Goal: Use online tool/utility: Utilize a website feature to perform a specific function

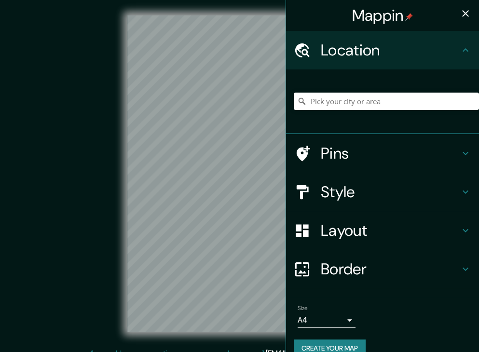
click at [459, 16] on icon "button" at bounding box center [465, 14] width 12 height 12
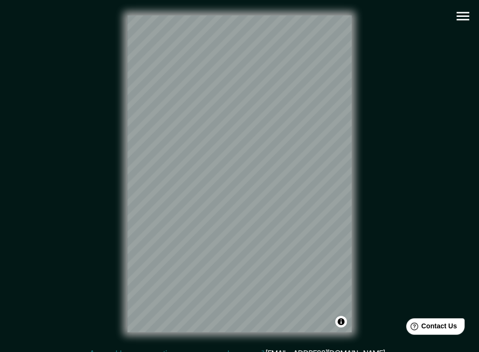
click at [462, 18] on icon "button" at bounding box center [462, 16] width 17 height 17
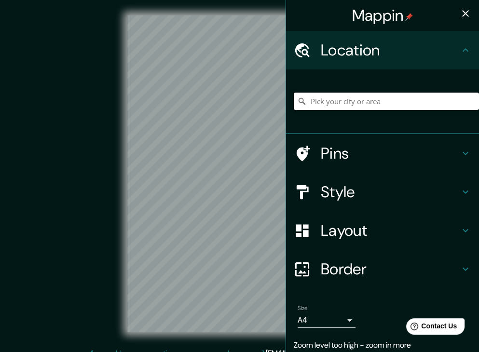
click at [333, 102] on input "Pick your city or area" at bounding box center [385, 101] width 185 height 17
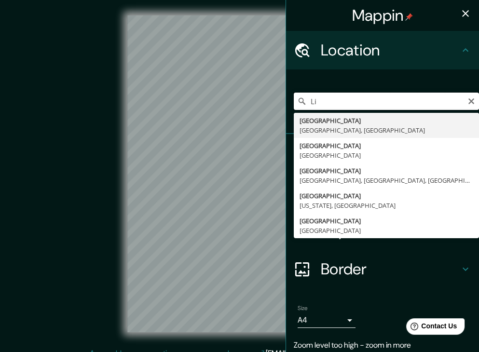
type input "L"
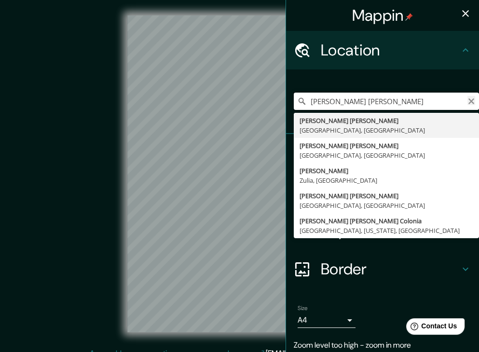
type input "[PERSON_NAME] [PERSON_NAME]"
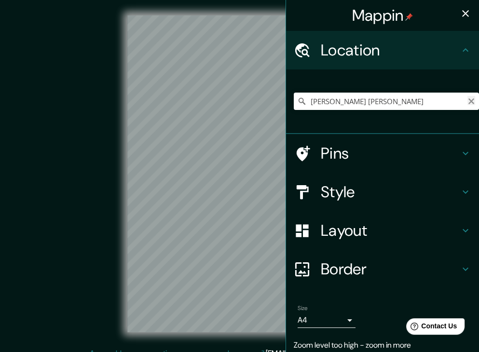
click at [467, 103] on icon "Clear" at bounding box center [471, 101] width 8 height 8
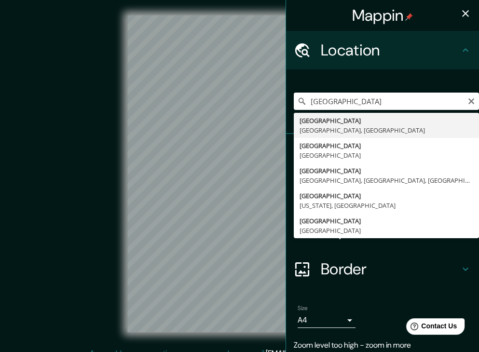
type input "[GEOGRAPHIC_DATA], [GEOGRAPHIC_DATA], [GEOGRAPHIC_DATA]"
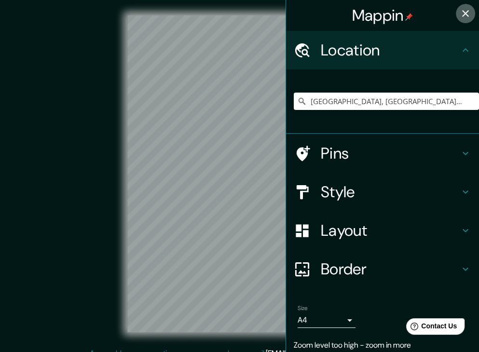
click at [459, 10] on icon "button" at bounding box center [465, 14] width 12 height 12
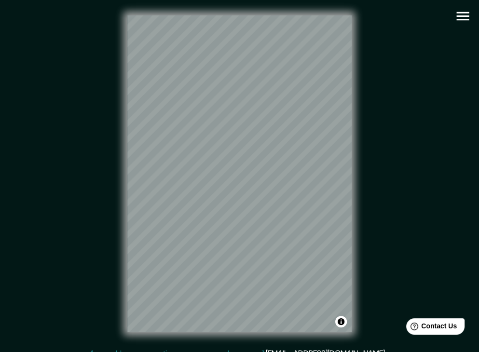
click at [463, 14] on icon "button" at bounding box center [462, 16] width 17 height 17
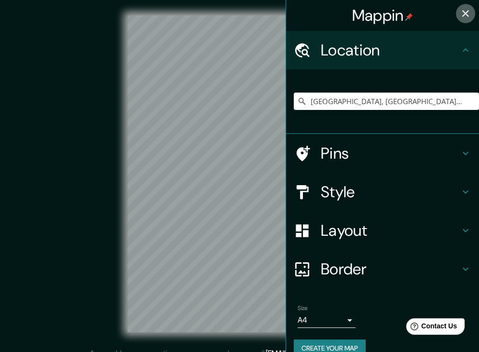
click at [463, 14] on icon "button" at bounding box center [465, 14] width 12 height 12
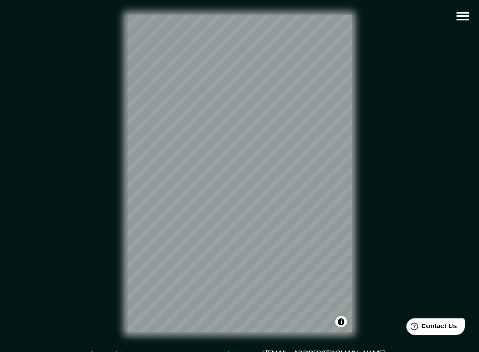
click at [458, 18] on icon "button" at bounding box center [462, 16] width 17 height 17
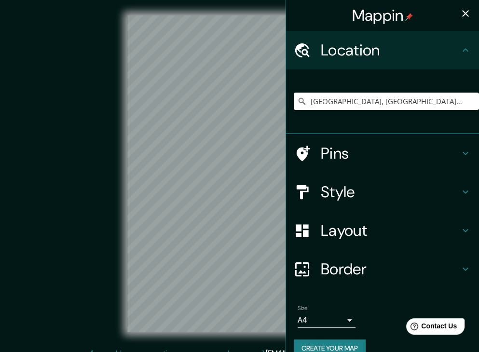
click at [398, 187] on h4 "Style" at bounding box center [389, 191] width 139 height 19
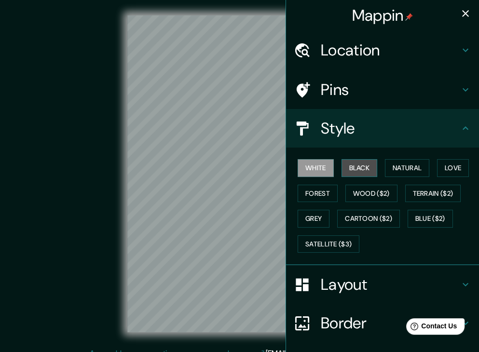
click at [360, 167] on button "Black" at bounding box center [359, 168] width 36 height 18
click at [318, 166] on button "White" at bounding box center [315, 168] width 36 height 18
click at [470, 119] on div "Style" at bounding box center [382, 128] width 193 height 39
click at [451, 120] on h4 "Style" at bounding box center [389, 128] width 139 height 19
click at [468, 132] on div "Style" at bounding box center [382, 128] width 193 height 39
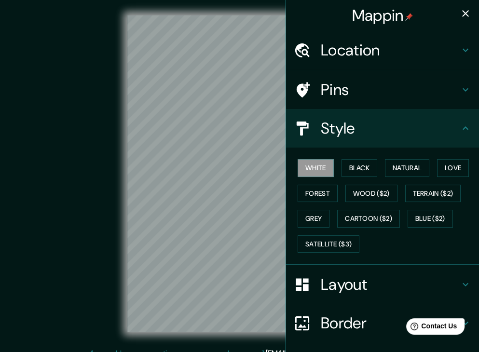
click at [459, 130] on icon at bounding box center [465, 128] width 12 height 12
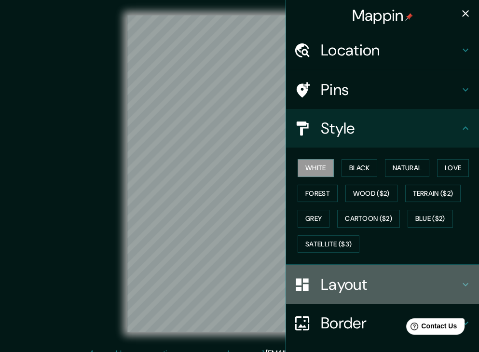
click at [434, 288] on h4 "Layout" at bounding box center [389, 284] width 139 height 19
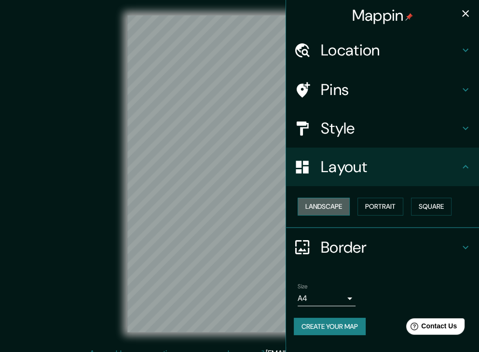
click at [329, 206] on button "Landscape" at bounding box center [323, 207] width 52 height 18
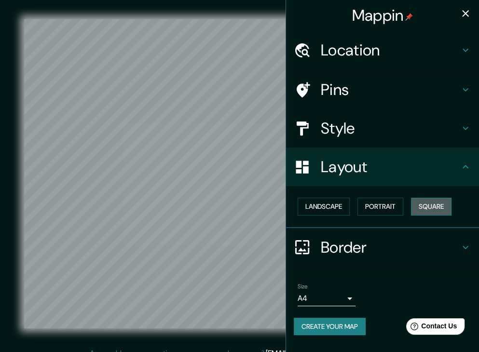
click at [425, 206] on button "Square" at bounding box center [431, 207] width 40 height 18
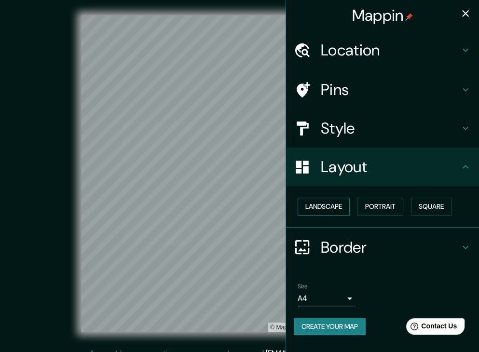
click at [340, 207] on button "Landscape" at bounding box center [323, 207] width 52 height 18
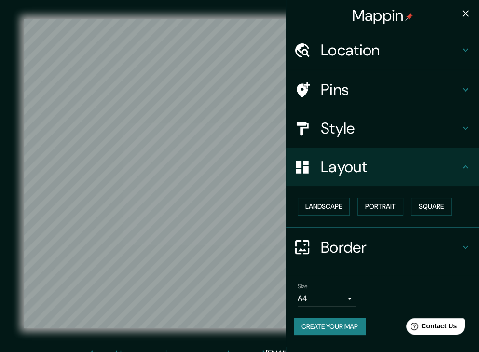
click at [463, 14] on icon "button" at bounding box center [465, 14] width 12 height 12
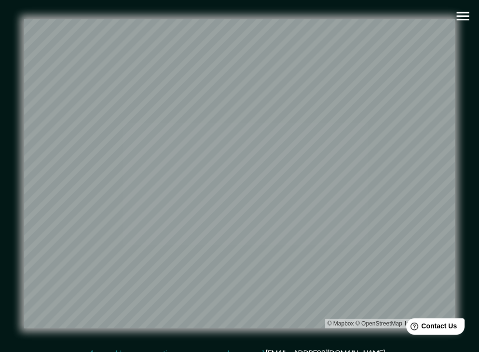
click at [458, 12] on icon "button" at bounding box center [462, 16] width 13 height 9
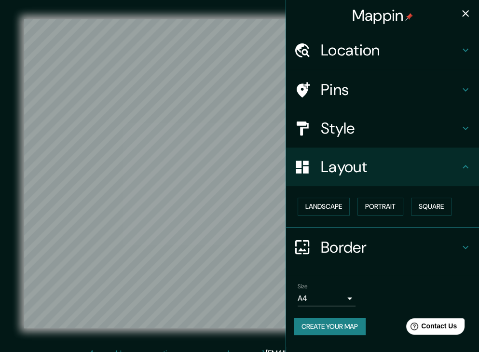
click at [381, 132] on h4 "Style" at bounding box center [389, 128] width 139 height 19
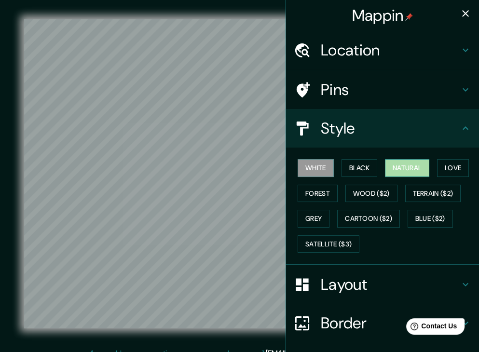
click at [396, 172] on button "Natural" at bounding box center [407, 168] width 44 height 18
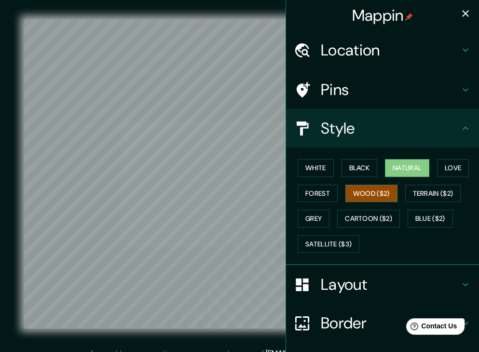
click at [366, 193] on button "Wood ($2)" at bounding box center [371, 194] width 52 height 18
click at [444, 168] on button "Love" at bounding box center [453, 168] width 32 height 18
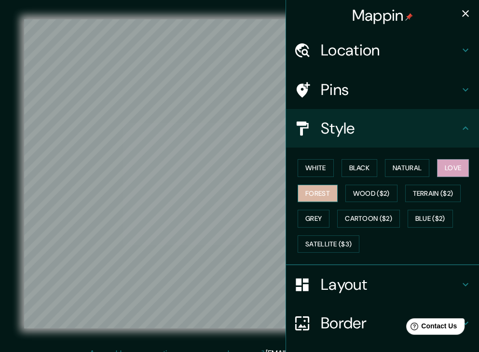
click at [314, 187] on button "Forest" at bounding box center [317, 194] width 40 height 18
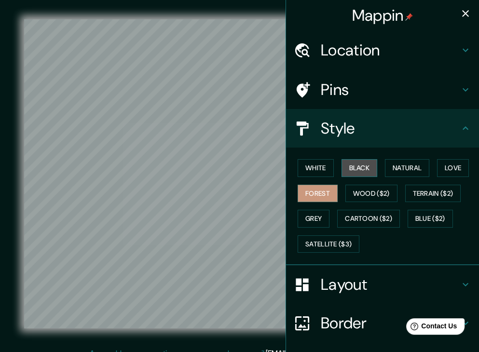
click at [359, 167] on button "Black" at bounding box center [359, 168] width 36 height 18
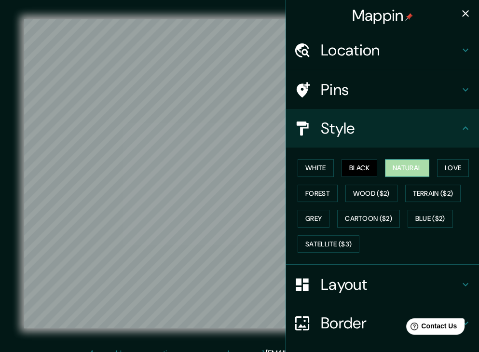
click at [398, 168] on button "Natural" at bounding box center [407, 168] width 44 height 18
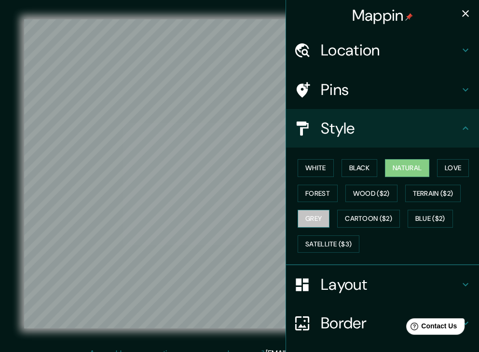
click at [297, 212] on button "Grey" at bounding box center [313, 219] width 32 height 18
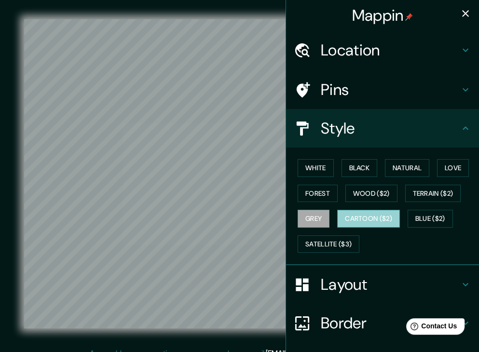
click at [352, 216] on button "Cartoon ($2)" at bounding box center [368, 219] width 63 height 18
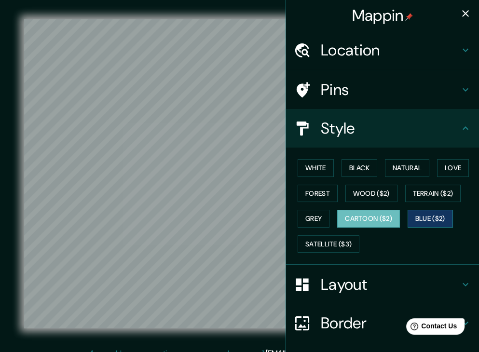
click at [432, 221] on button "Blue ($2)" at bounding box center [429, 219] width 45 height 18
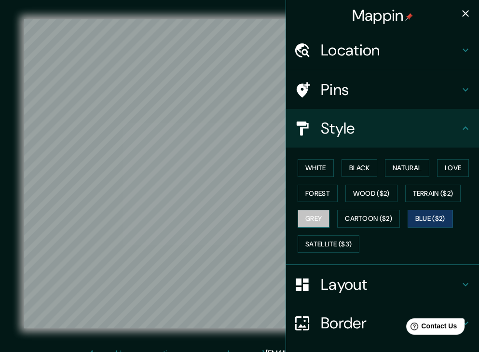
click at [321, 215] on button "Grey" at bounding box center [313, 219] width 32 height 18
click at [441, 167] on button "Love" at bounding box center [453, 168] width 32 height 18
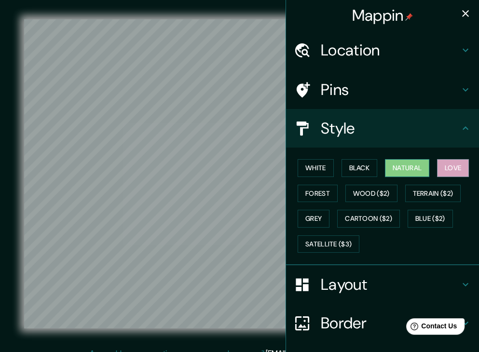
click at [391, 162] on button "Natural" at bounding box center [407, 168] width 44 height 18
click at [412, 92] on h4 "Pins" at bounding box center [389, 89] width 139 height 19
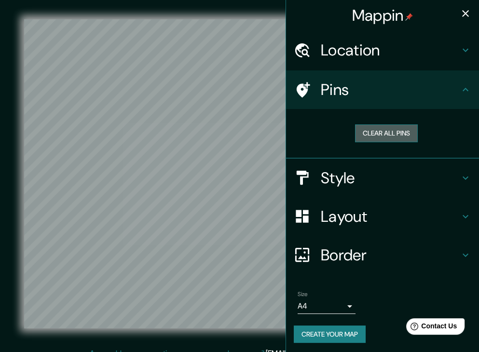
click at [390, 136] on button "Clear all pins" at bounding box center [386, 133] width 63 height 18
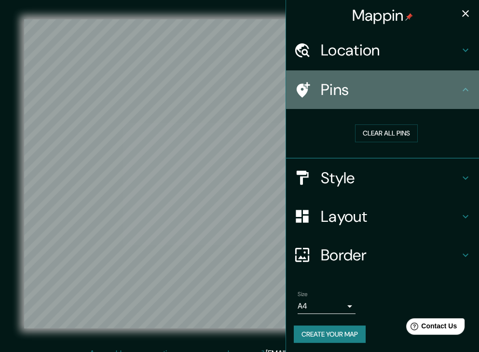
click at [436, 92] on h4 "Pins" at bounding box center [389, 89] width 139 height 19
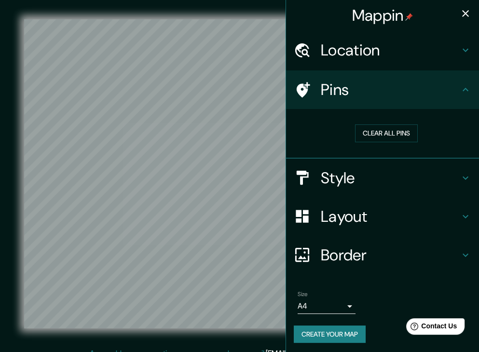
click at [461, 92] on icon at bounding box center [465, 90] width 12 height 12
click at [459, 14] on icon "button" at bounding box center [465, 14] width 12 height 12
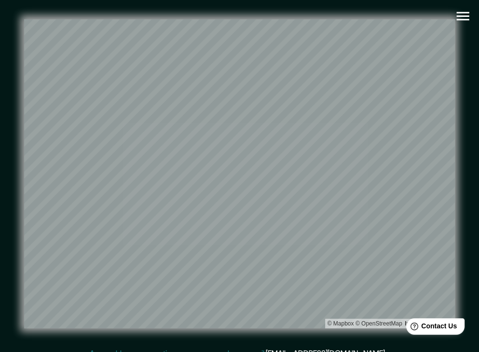
click at [466, 21] on icon "button" at bounding box center [462, 16] width 17 height 17
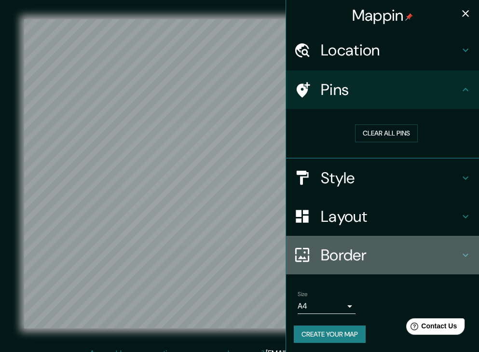
click at [459, 250] on icon at bounding box center [465, 255] width 12 height 12
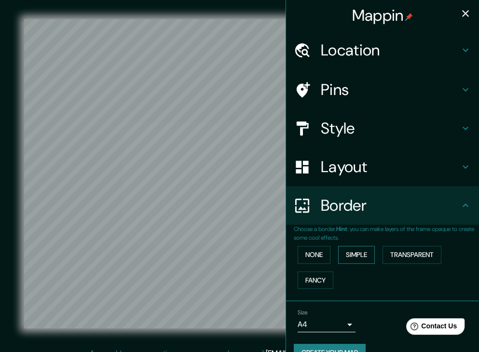
click at [352, 260] on button "Simple" at bounding box center [356, 255] width 37 height 18
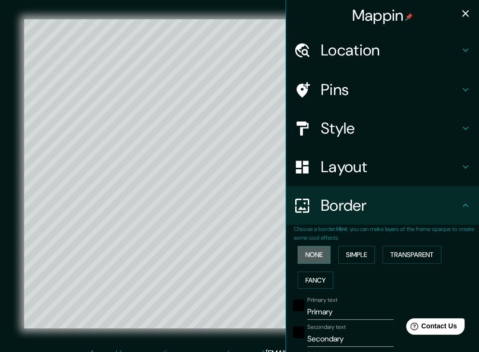
click at [312, 254] on button "None" at bounding box center [313, 255] width 33 height 18
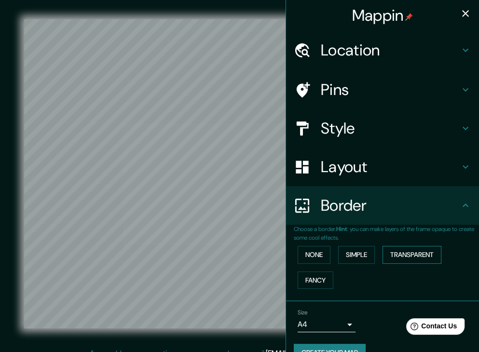
click at [410, 256] on button "Transparent" at bounding box center [411, 255] width 59 height 18
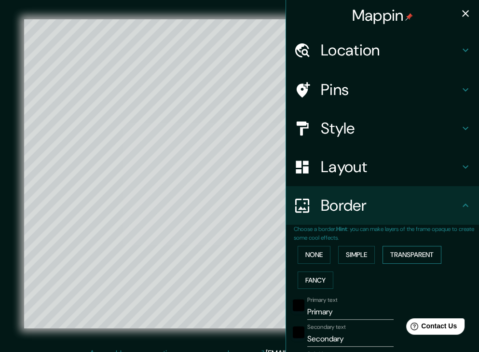
click at [410, 256] on button "Transparent" at bounding box center [411, 255] width 59 height 18
type input "435"
type input "73"
click at [298, 277] on button "Fancy" at bounding box center [315, 280] width 36 height 18
click at [303, 254] on button "None" at bounding box center [313, 255] width 33 height 18
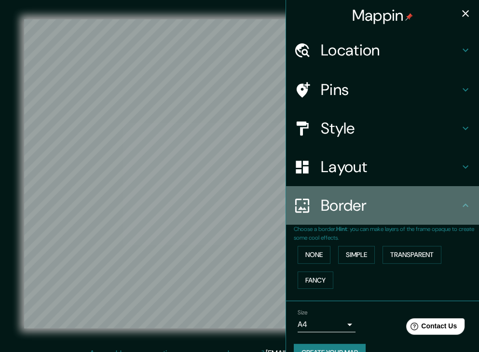
click at [450, 210] on h4 "Border" at bounding box center [389, 205] width 139 height 19
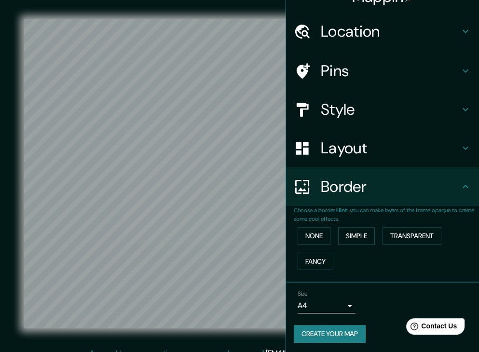
scroll to position [20, 0]
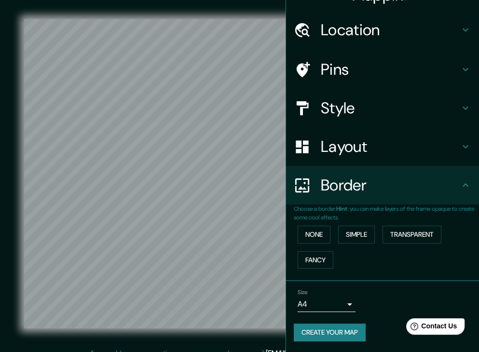
click at [345, 302] on body "Mappin Location [GEOGRAPHIC_DATA], [GEOGRAPHIC_DATA], [GEOGRAPHIC_DATA] Pins St…" at bounding box center [239, 176] width 479 height 352
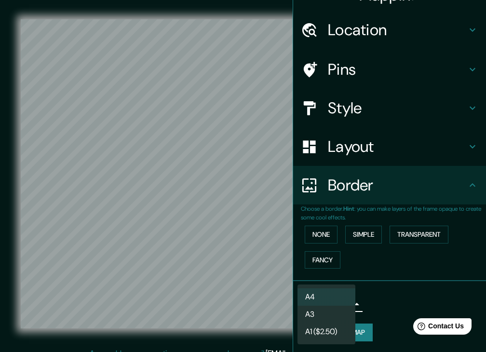
click at [386, 296] on div at bounding box center [243, 176] width 486 height 352
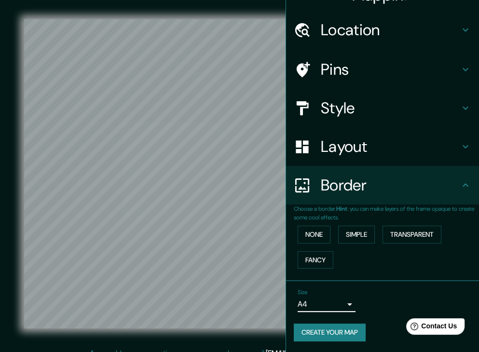
click at [438, 151] on h4 "Layout" at bounding box center [389, 146] width 139 height 19
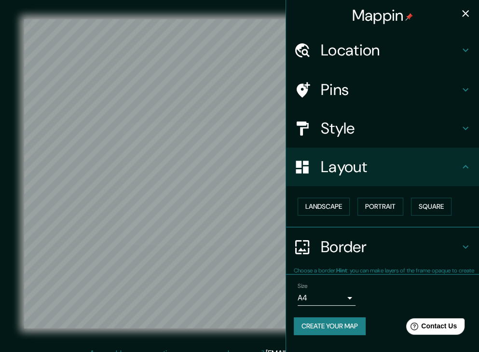
scroll to position [0, 0]
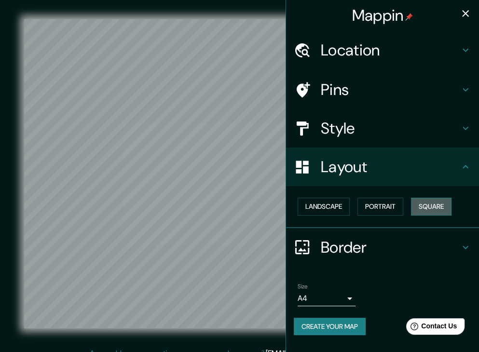
click at [418, 211] on button "Square" at bounding box center [431, 207] width 40 height 18
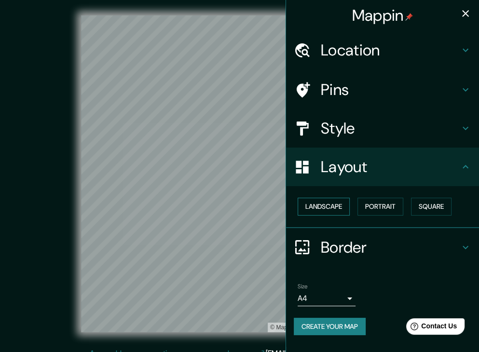
click at [337, 203] on button "Landscape" at bounding box center [323, 207] width 52 height 18
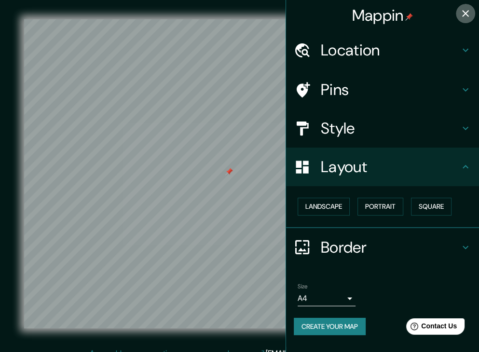
click at [465, 9] on icon "button" at bounding box center [465, 14] width 12 height 12
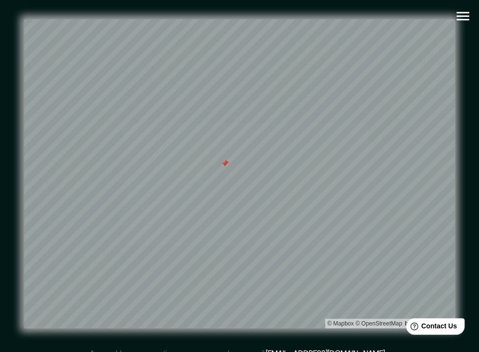
drag, startPoint x: 226, startPoint y: 171, endPoint x: 221, endPoint y: 162, distance: 9.3
click at [221, 162] on div at bounding box center [225, 164] width 8 height 8
click at [222, 162] on div at bounding box center [225, 164] width 8 height 8
click at [228, 142] on div at bounding box center [231, 141] width 8 height 8
click at [463, 12] on icon "button" at bounding box center [462, 16] width 13 height 9
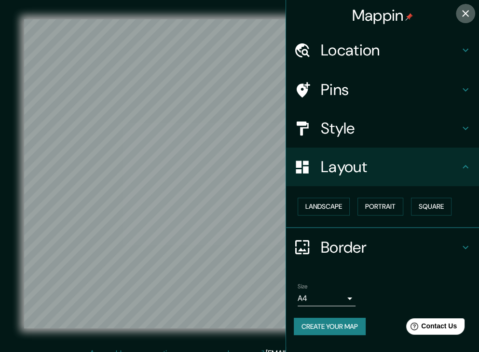
click at [460, 14] on icon "button" at bounding box center [465, 14] width 12 height 12
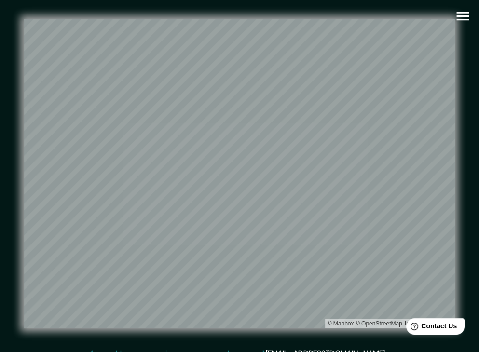
click at [218, 0] on html "Mappin Location [GEOGRAPHIC_DATA], [GEOGRAPHIC_DATA], [GEOGRAPHIC_DATA] Pins St…" at bounding box center [239, 176] width 479 height 352
